Goal: Transaction & Acquisition: Purchase product/service

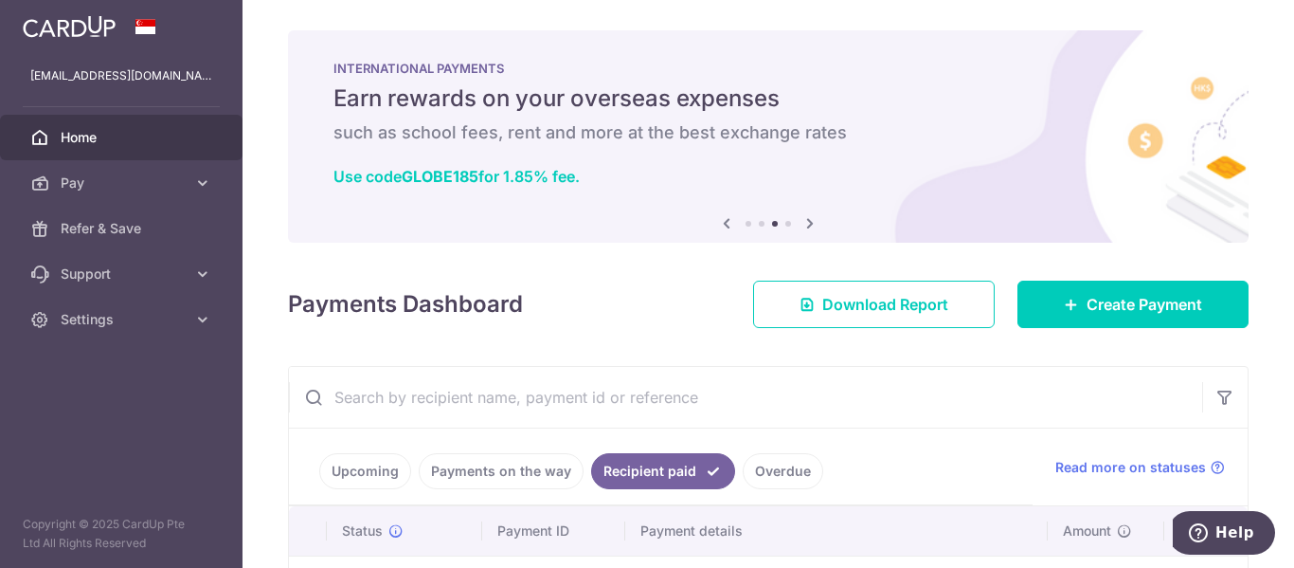
scroll to position [0, 233]
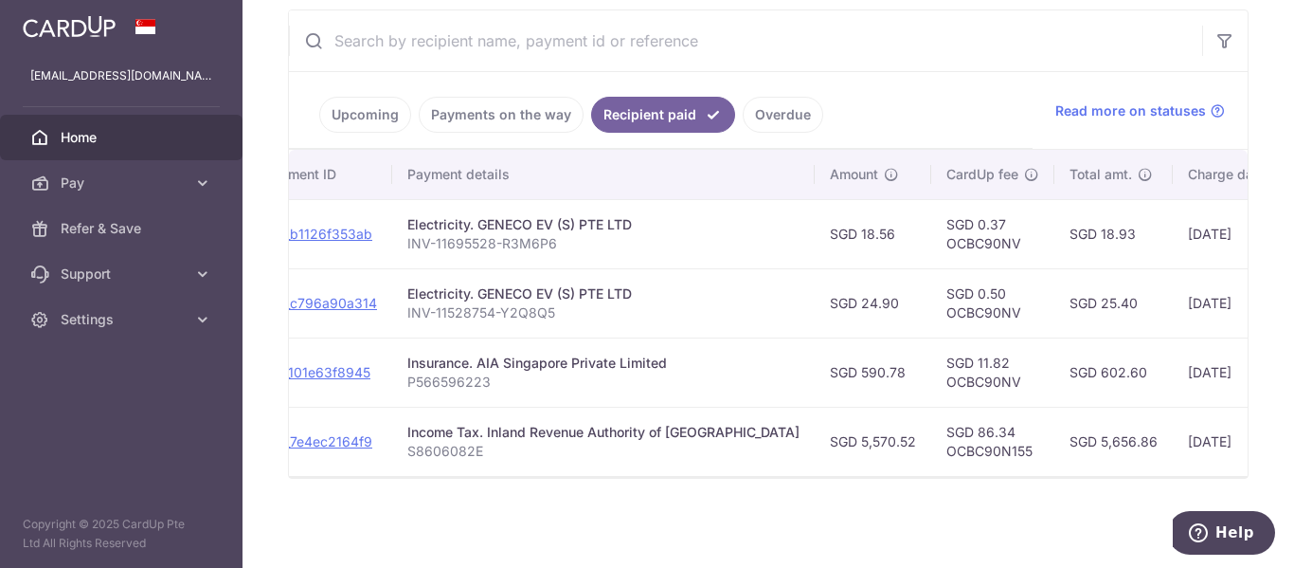
click at [109, 142] on span "Home" at bounding box center [123, 137] width 125 height 19
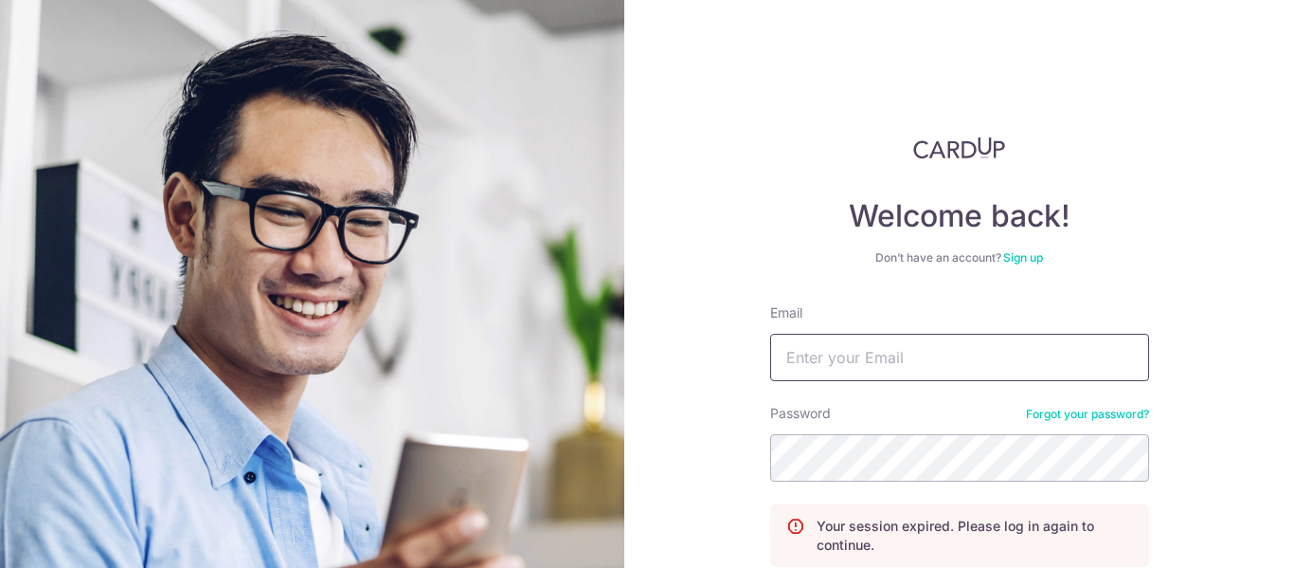
click at [844, 363] on input "Email" at bounding box center [959, 357] width 379 height 47
type input "[EMAIL_ADDRESS][DOMAIN_NAME]"
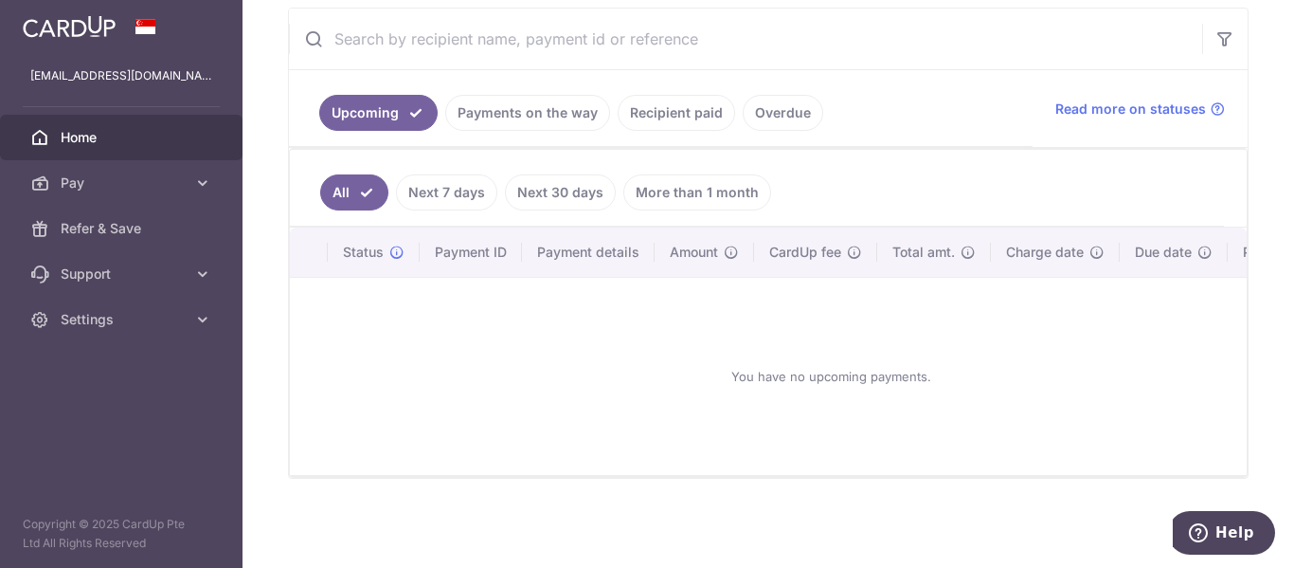
scroll to position [83, 0]
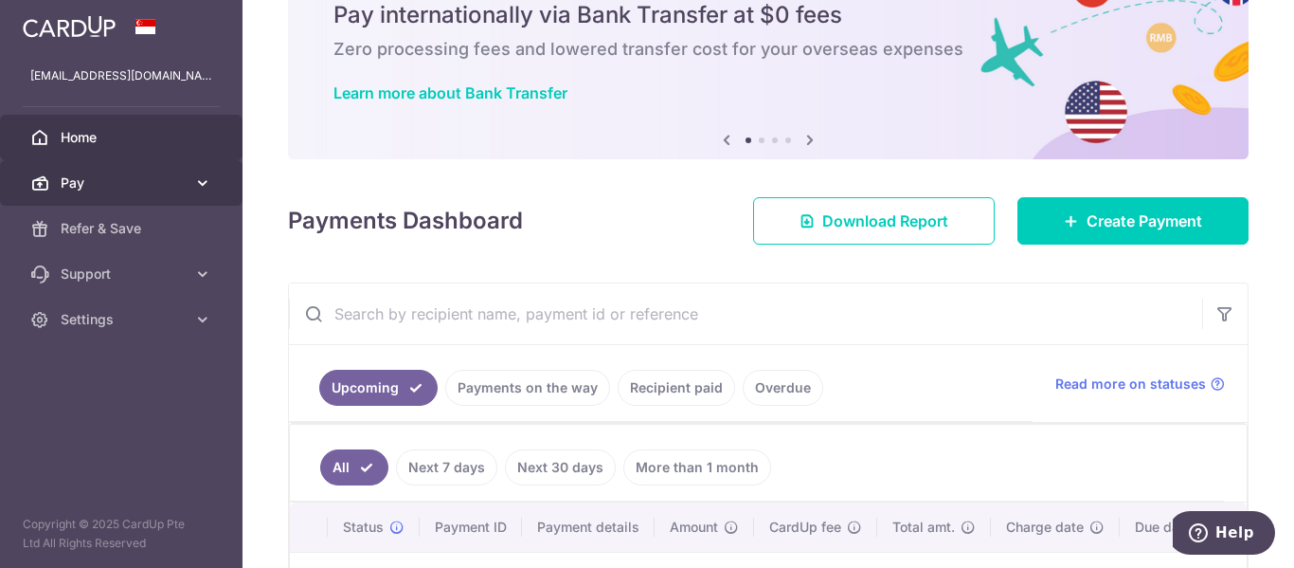
click at [82, 181] on span "Pay" at bounding box center [123, 182] width 125 height 19
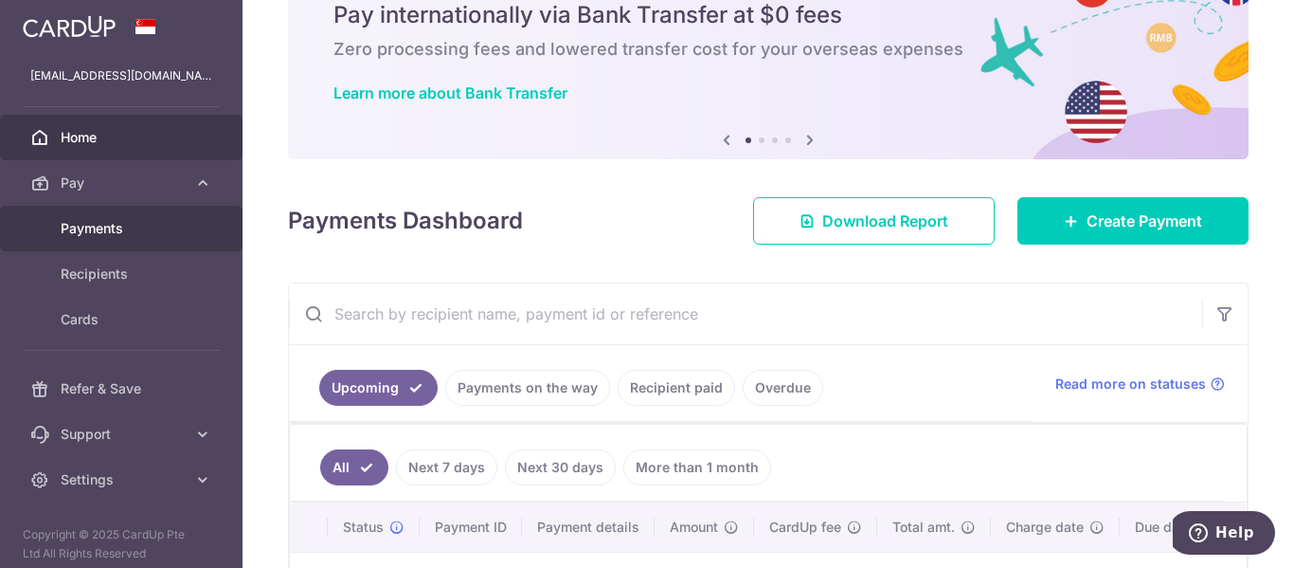
click at [106, 221] on span "Payments" at bounding box center [123, 228] width 125 height 19
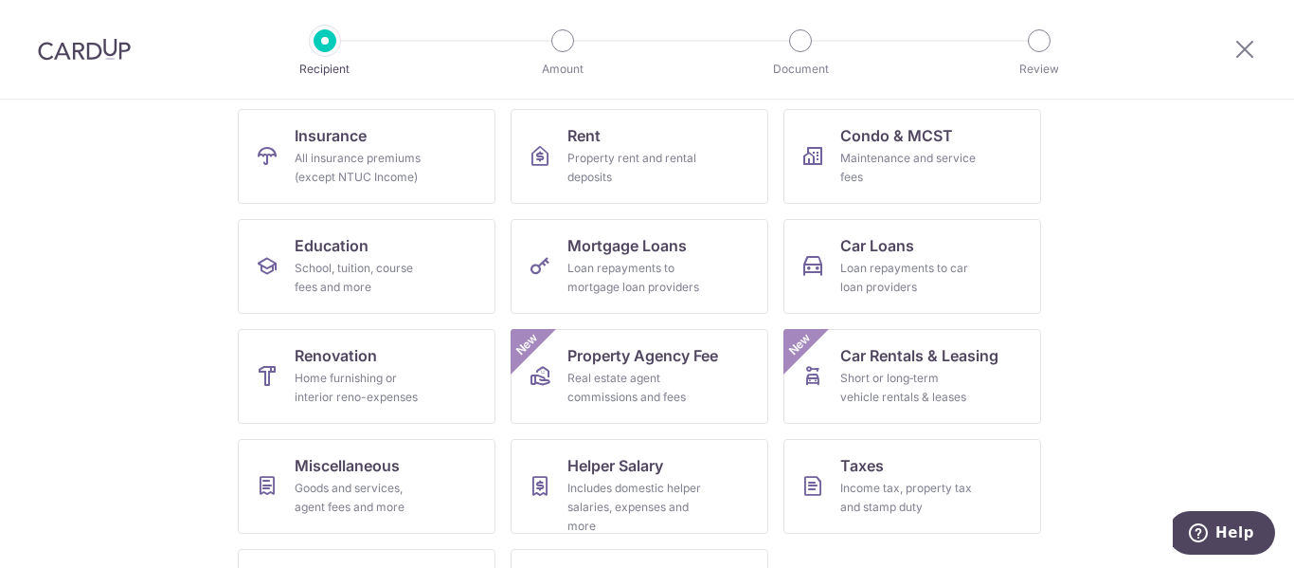
scroll to position [280, 0]
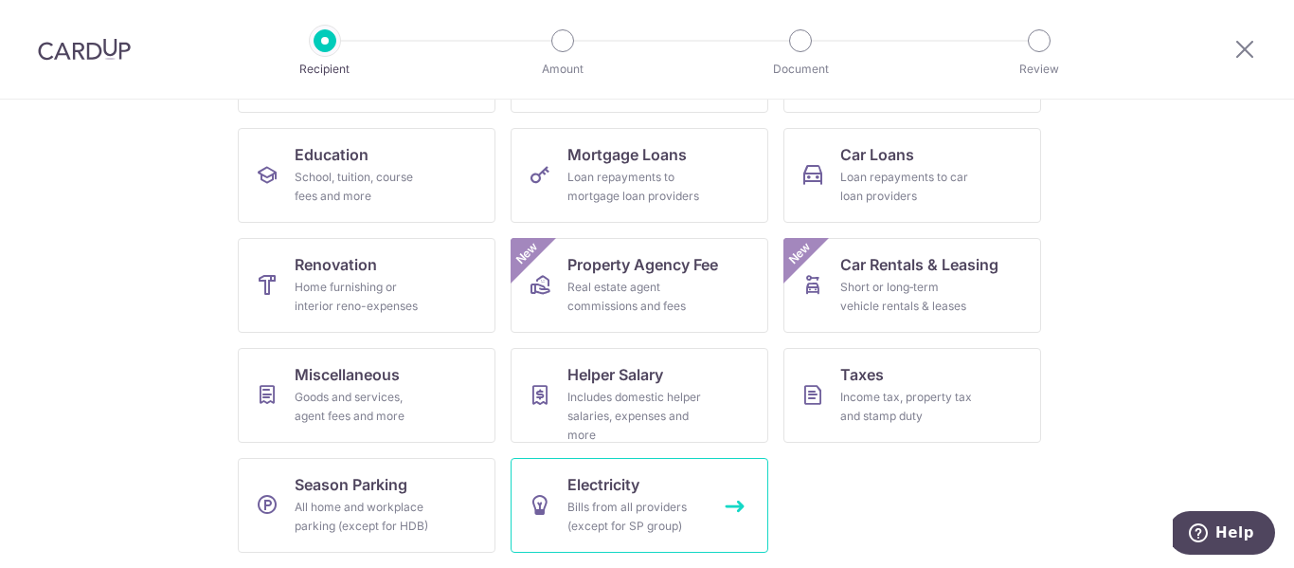
click at [633, 504] on div "Bills from all providers (except for SP group)" at bounding box center [636, 516] width 136 height 38
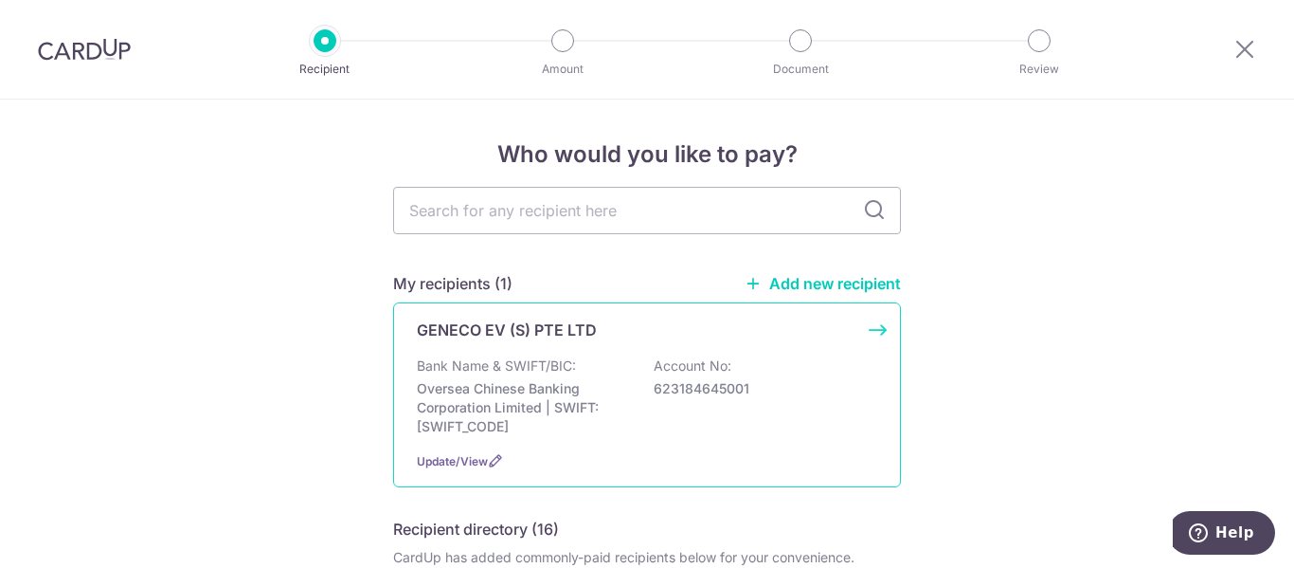
scroll to position [190, 0]
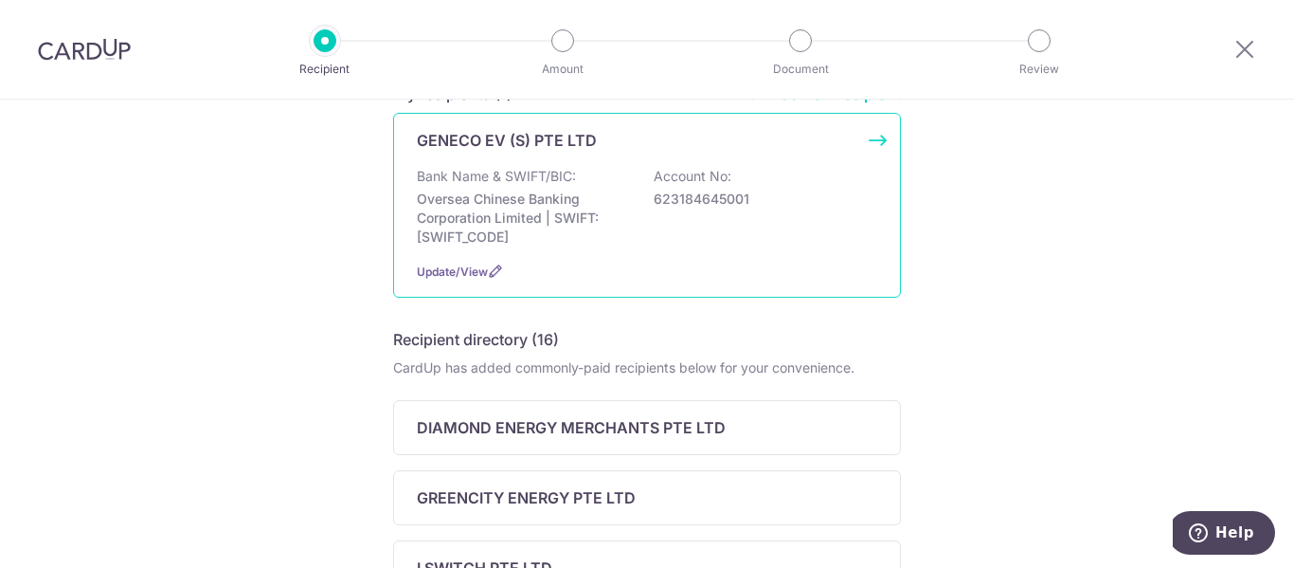
click at [623, 257] on div "GENECO EV (S) PTE LTD Bank Name & SWIFT/BIC: Oversea Chinese Banking Corporatio…" at bounding box center [647, 205] width 508 height 185
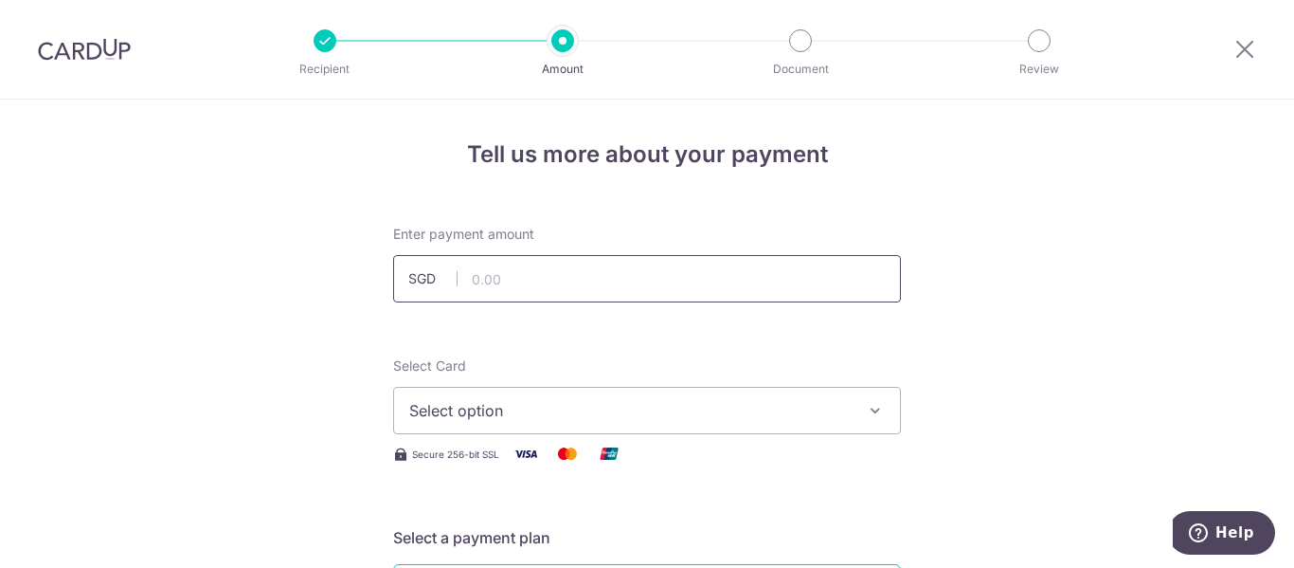
click at [616, 269] on input "text" at bounding box center [647, 278] width 508 height 47
type input "61.68"
click at [678, 397] on button "Select option" at bounding box center [647, 410] width 508 height 47
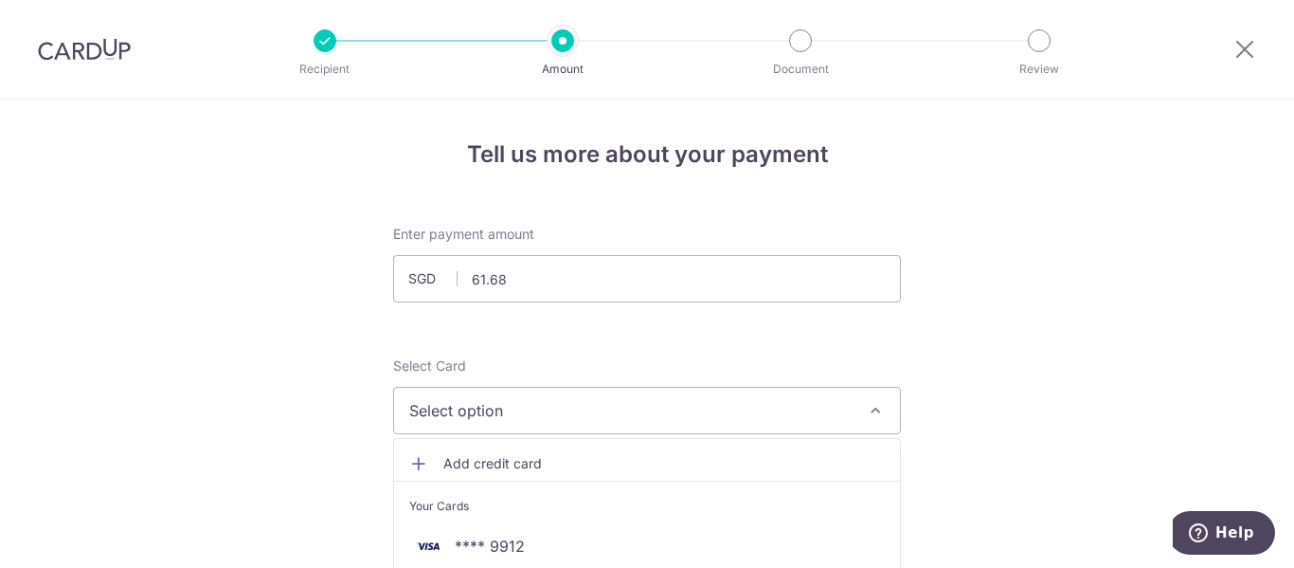
scroll to position [95, 0]
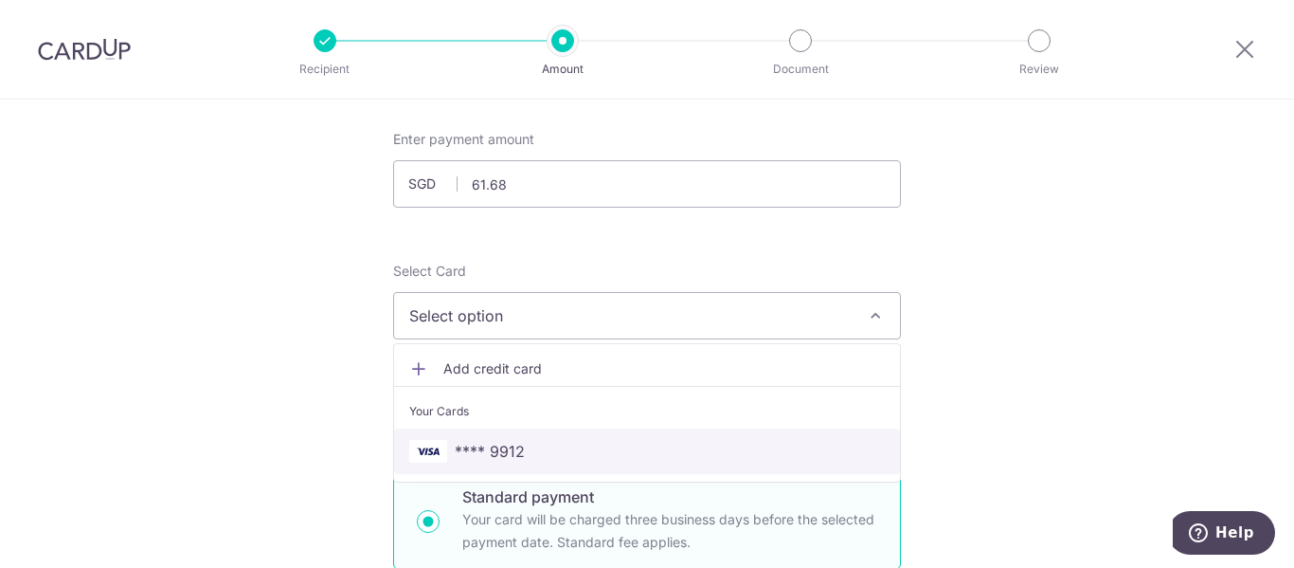
click at [517, 444] on span "**** 9912" at bounding box center [490, 451] width 70 height 23
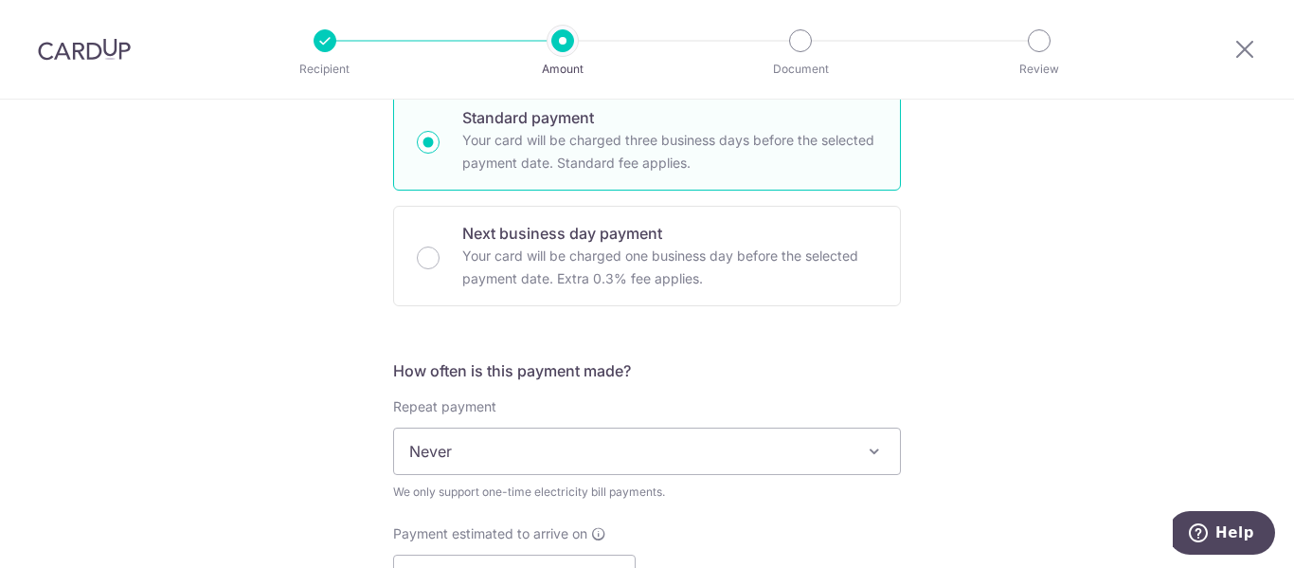
scroll to position [758, 0]
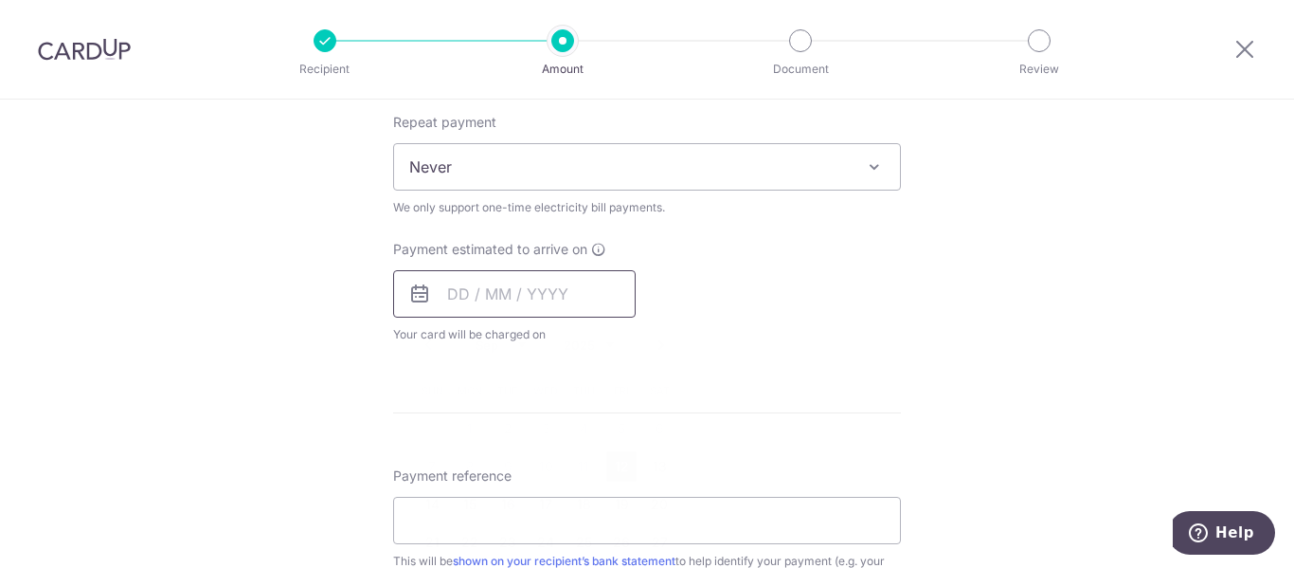
click at [610, 309] on input "text" at bounding box center [514, 293] width 243 height 47
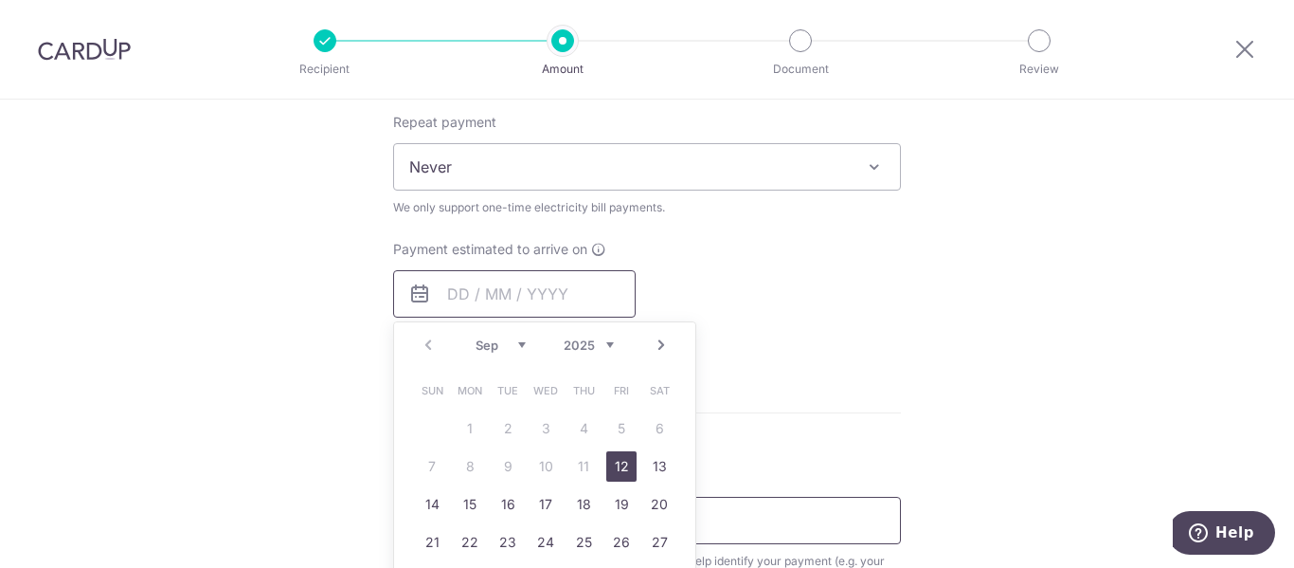
scroll to position [853, 0]
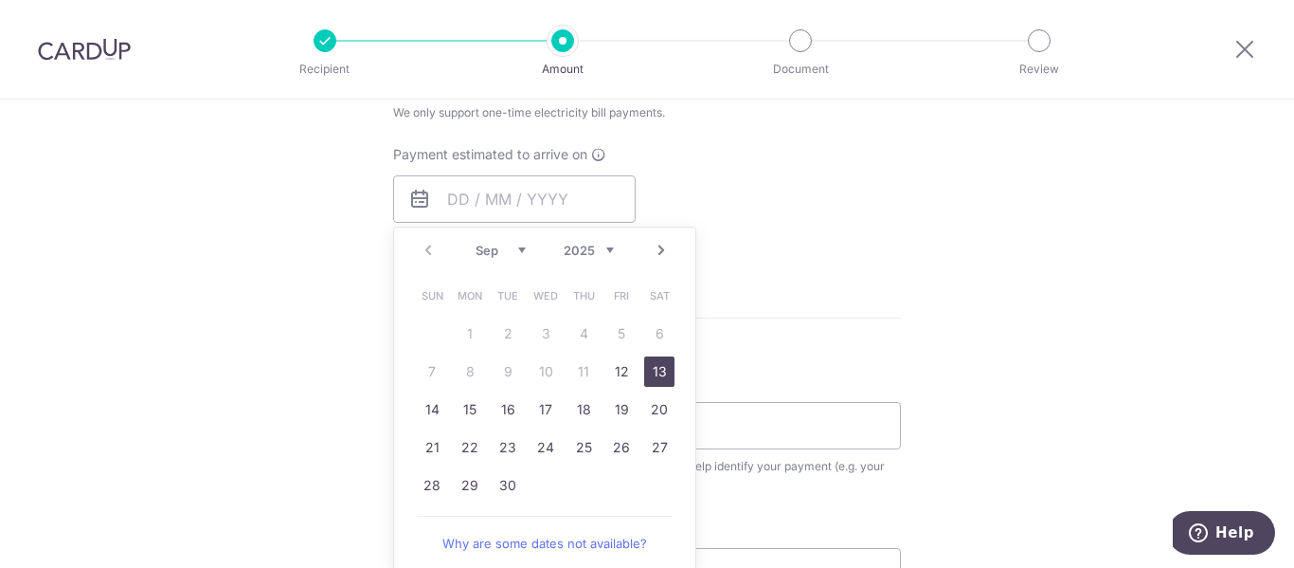
click at [650, 364] on link "13" at bounding box center [659, 371] width 30 height 30
type input "[DATE]"
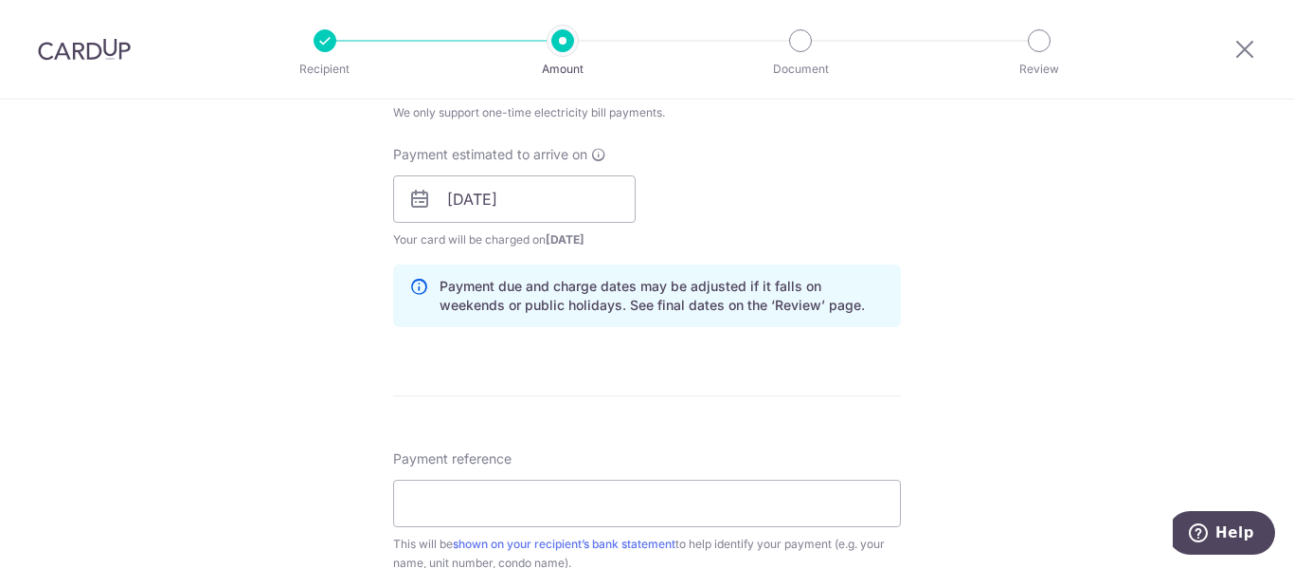
scroll to position [1042, 0]
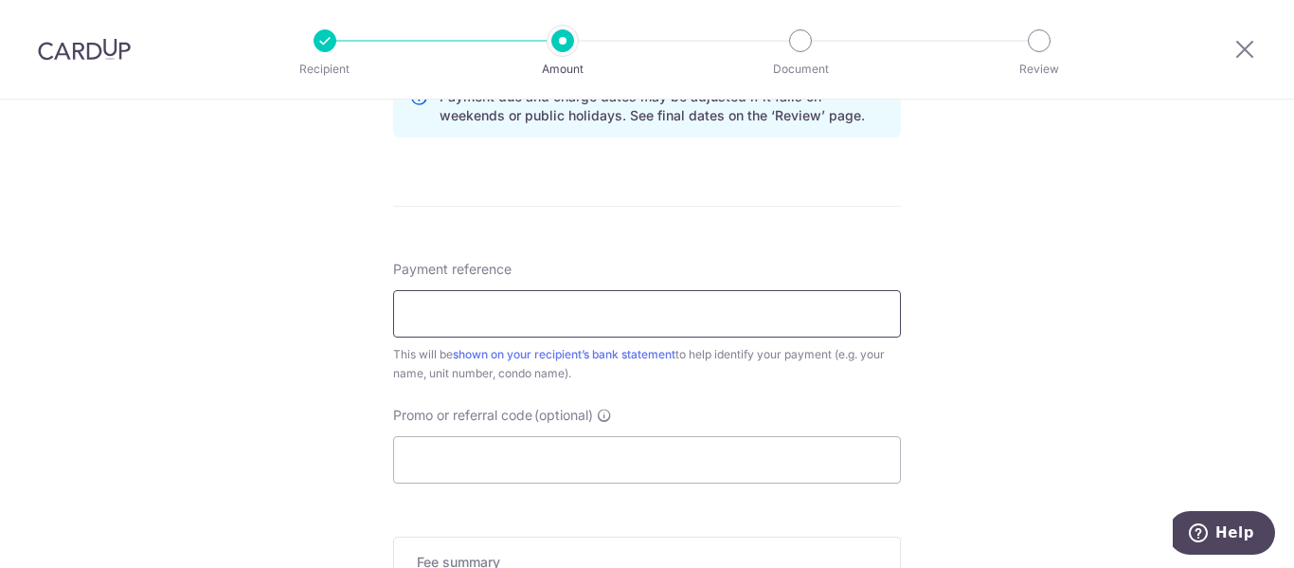
click at [810, 317] on input "Payment reference" at bounding box center [647, 313] width 508 height 47
click at [587, 318] on input "INV-11528754-Y2Q8Q5" at bounding box center [647, 313] width 508 height 47
type input "INV-12040562-L6W3L7"
click at [510, 451] on input "Promo or referral code (optional)" at bounding box center [647, 459] width 508 height 47
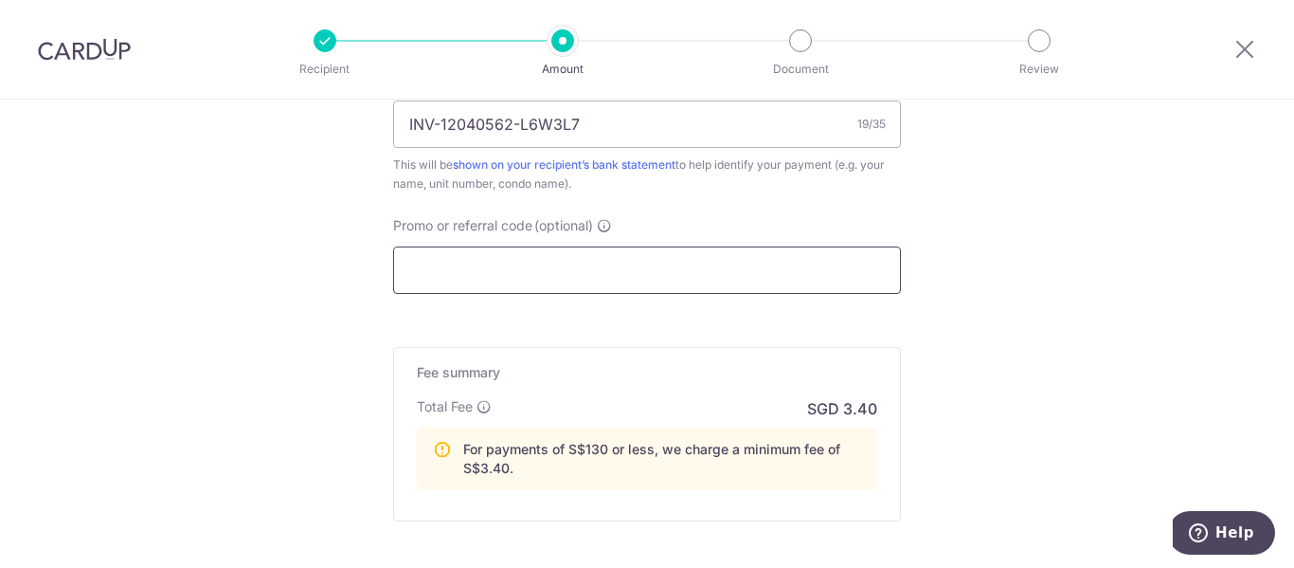
click at [598, 264] on input "Promo or referral code (optional)" at bounding box center [647, 269] width 508 height 47
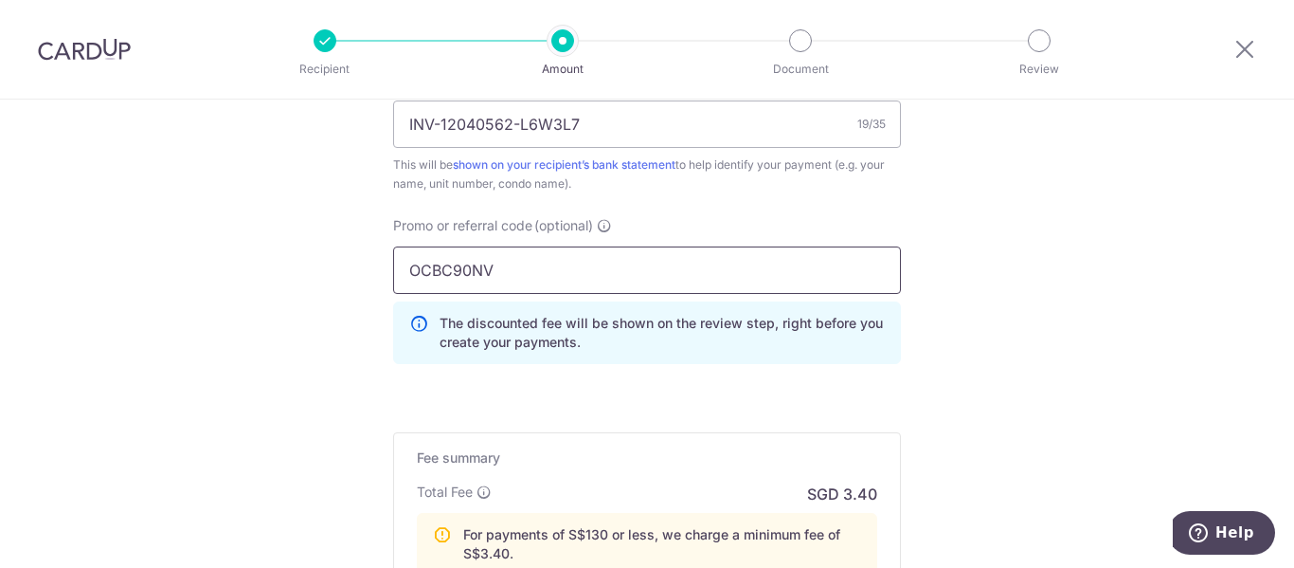
type input "OCBC90NV"
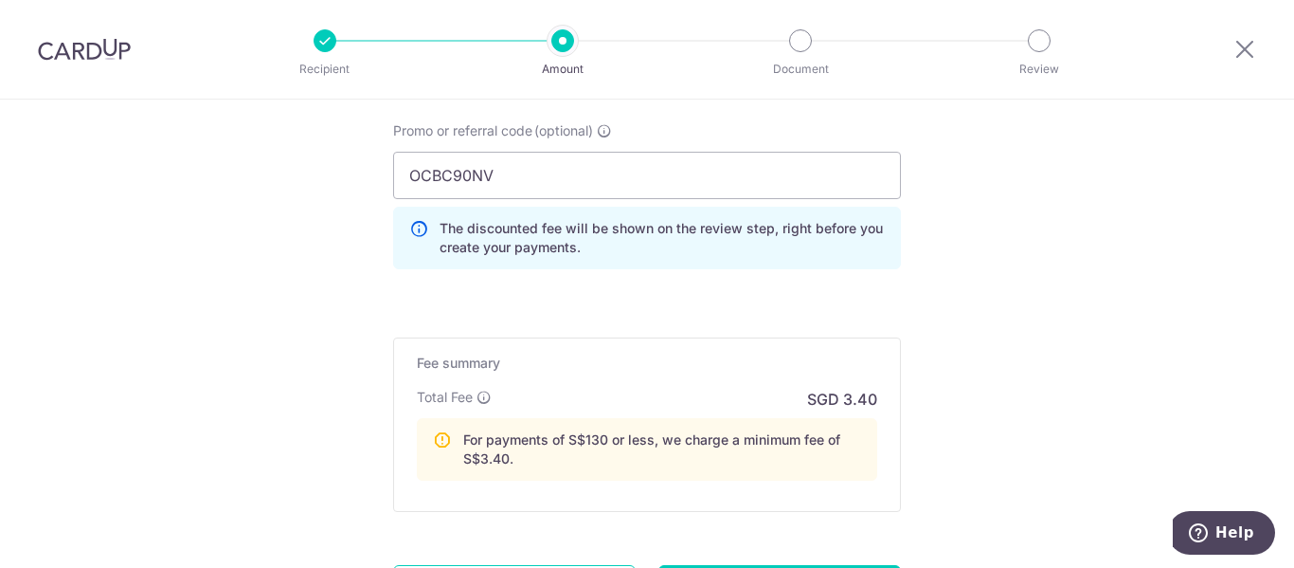
scroll to position [1513, 0]
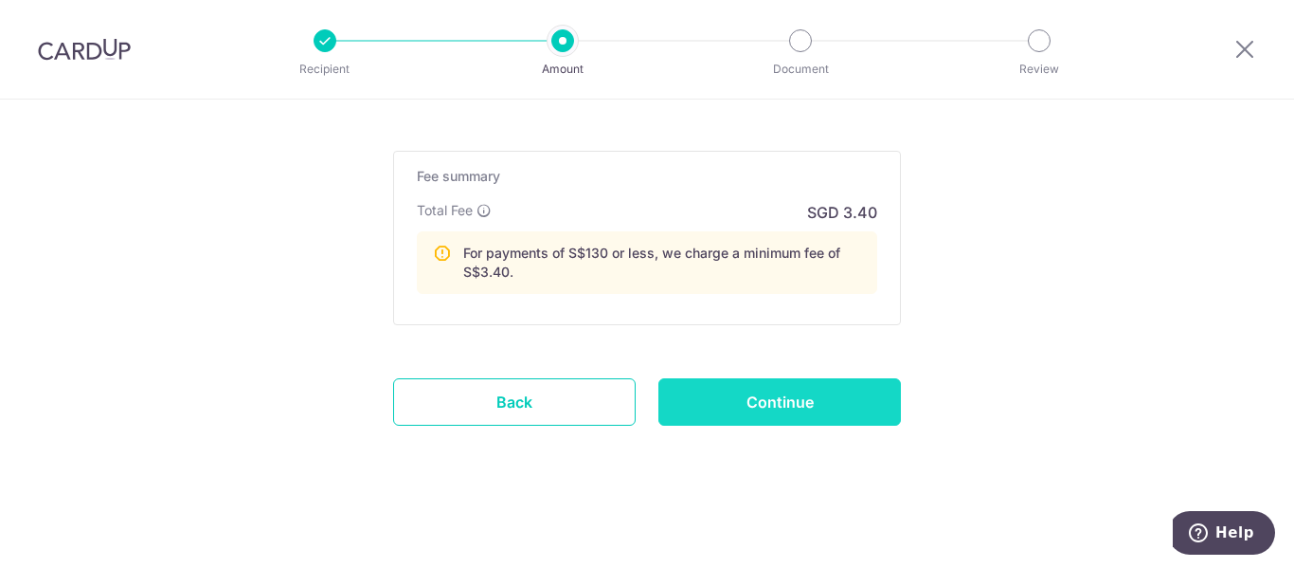
click at [745, 391] on input "Continue" at bounding box center [780, 401] width 243 height 47
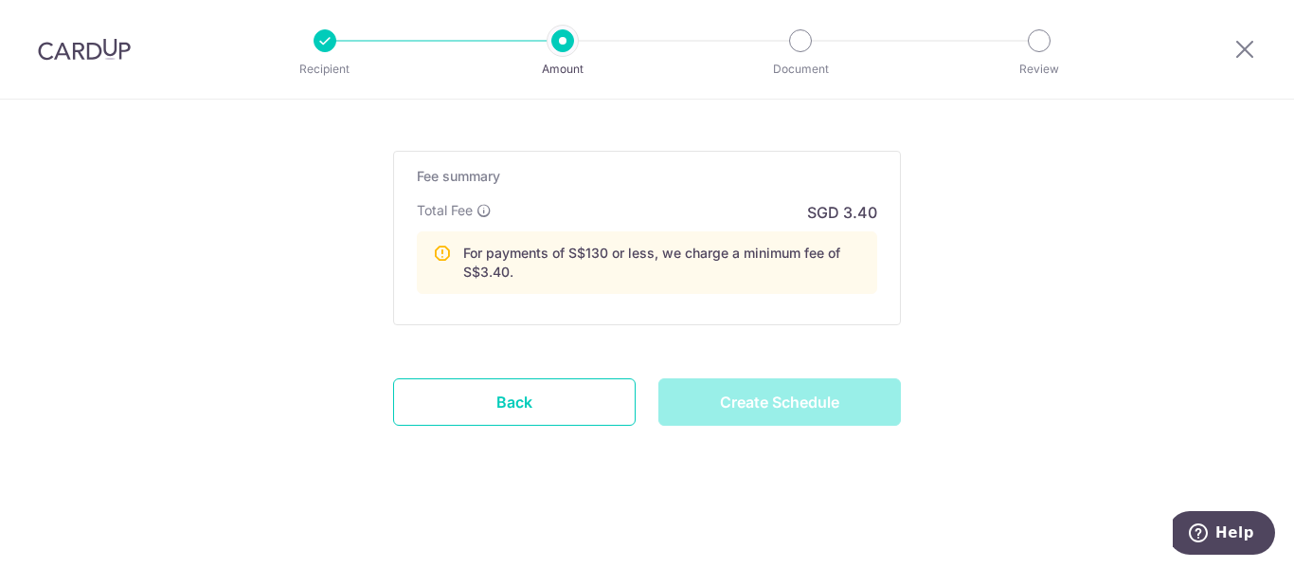
type input "Create Schedule"
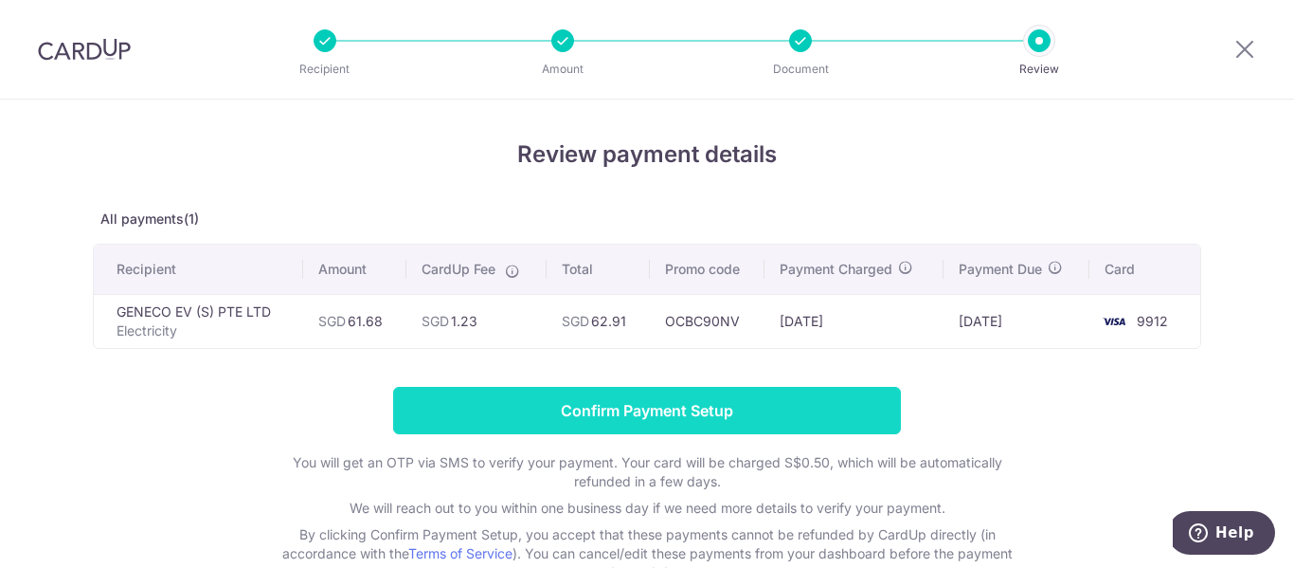
click at [712, 410] on input "Confirm Payment Setup" at bounding box center [647, 410] width 508 height 47
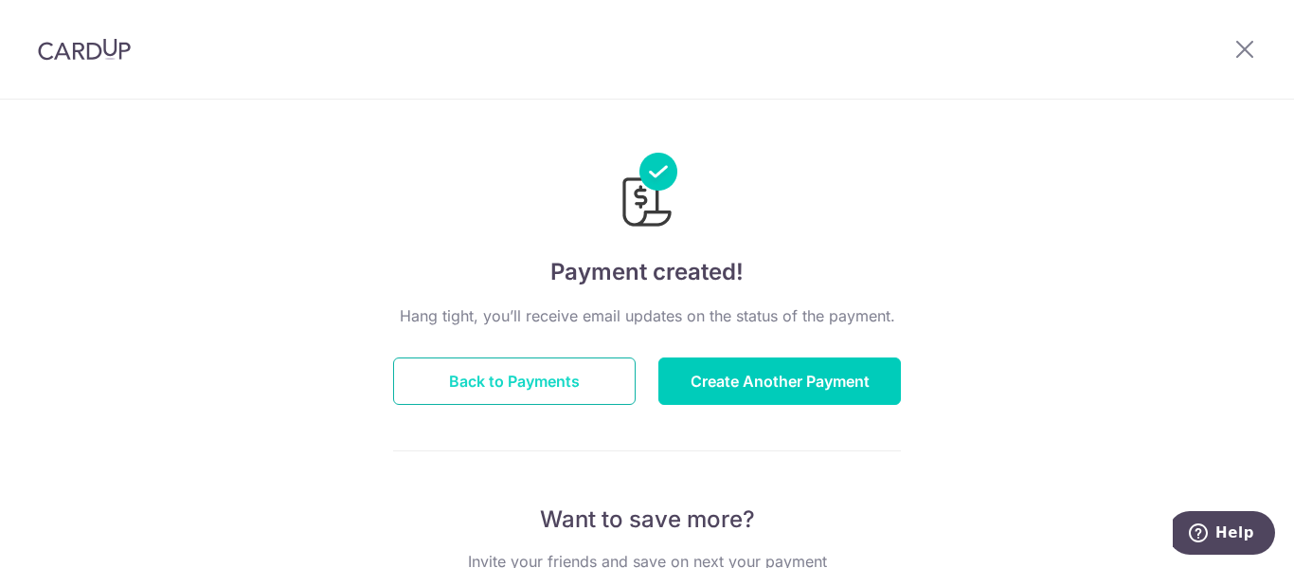
click at [442, 374] on button "Back to Payments" at bounding box center [514, 380] width 243 height 47
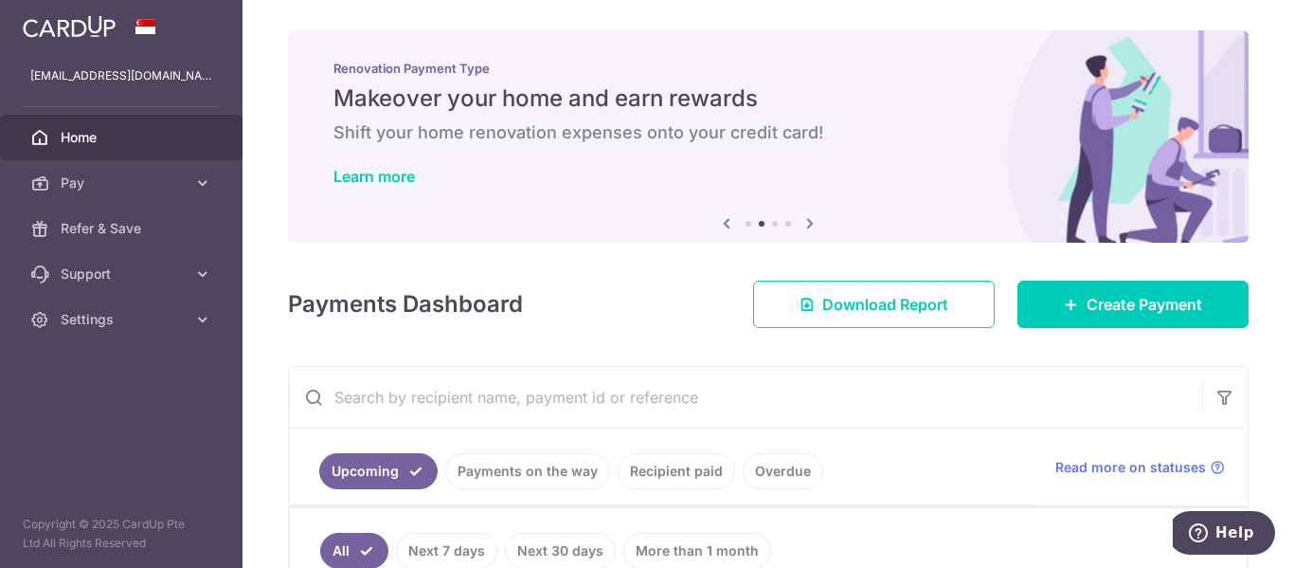
scroll to position [239, 0]
